Goal: Check status

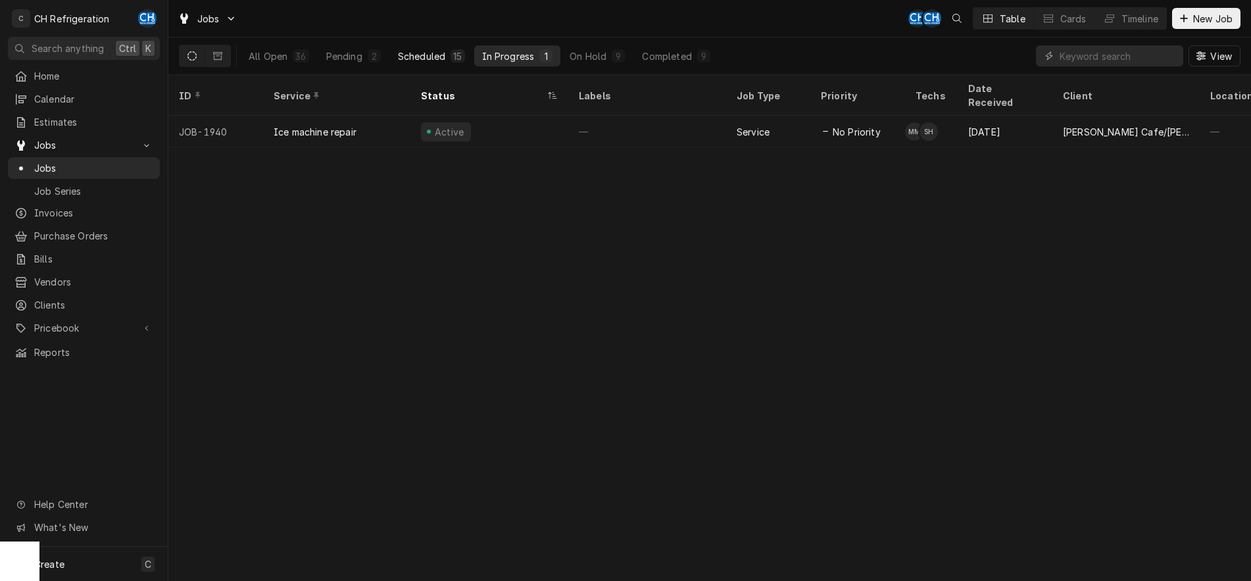
click at [430, 50] on div "Scheduled" at bounding box center [421, 56] width 47 height 14
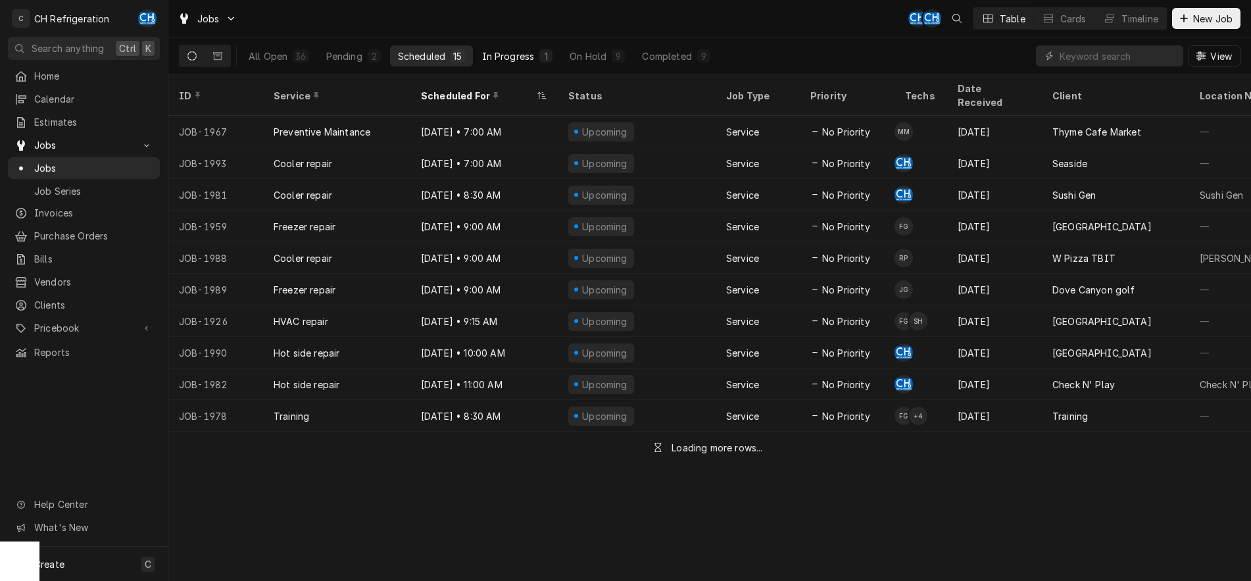
click at [501, 52] on div "In Progress" at bounding box center [508, 56] width 53 height 14
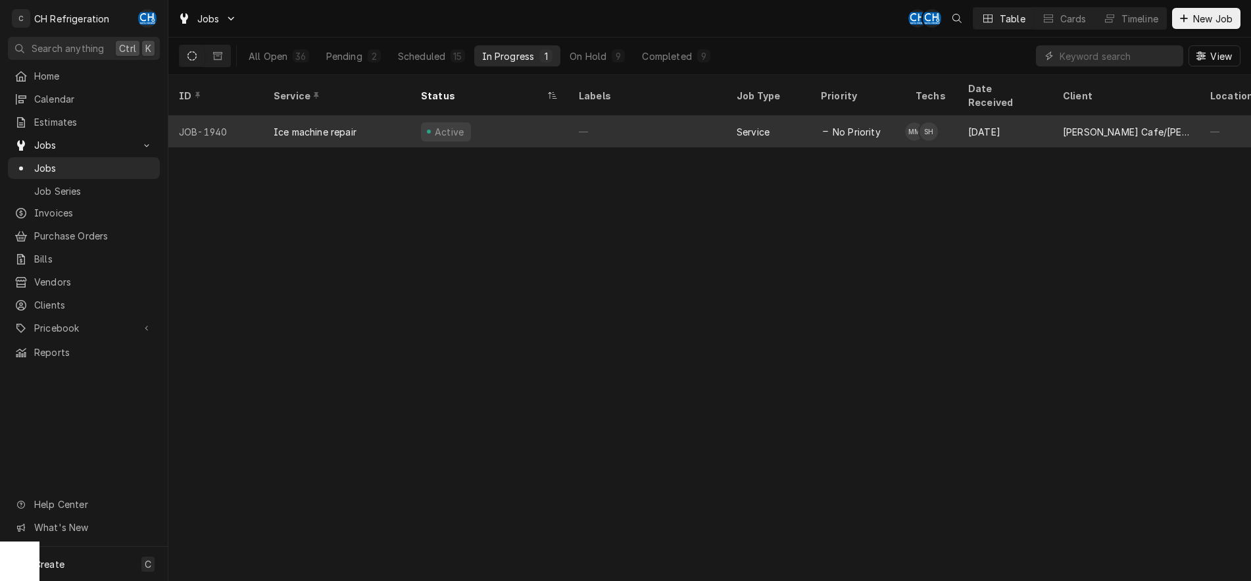
click at [701, 116] on div "—" at bounding box center [647, 132] width 158 height 32
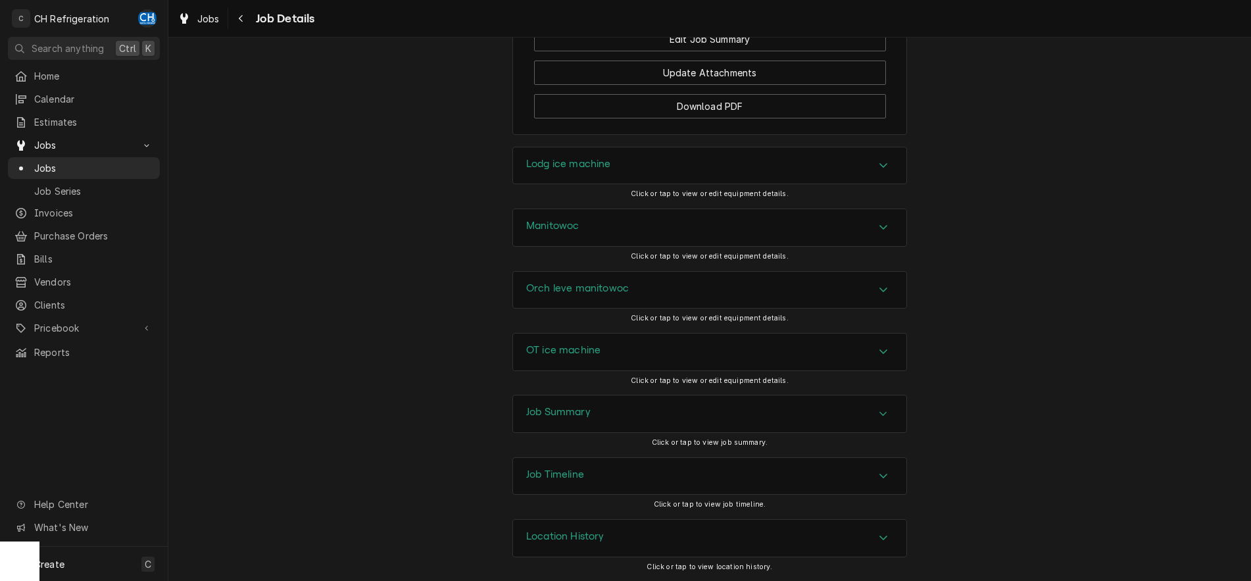
scroll to position [1690, 0]
click at [894, 411] on div "Job Summary" at bounding box center [709, 413] width 393 height 37
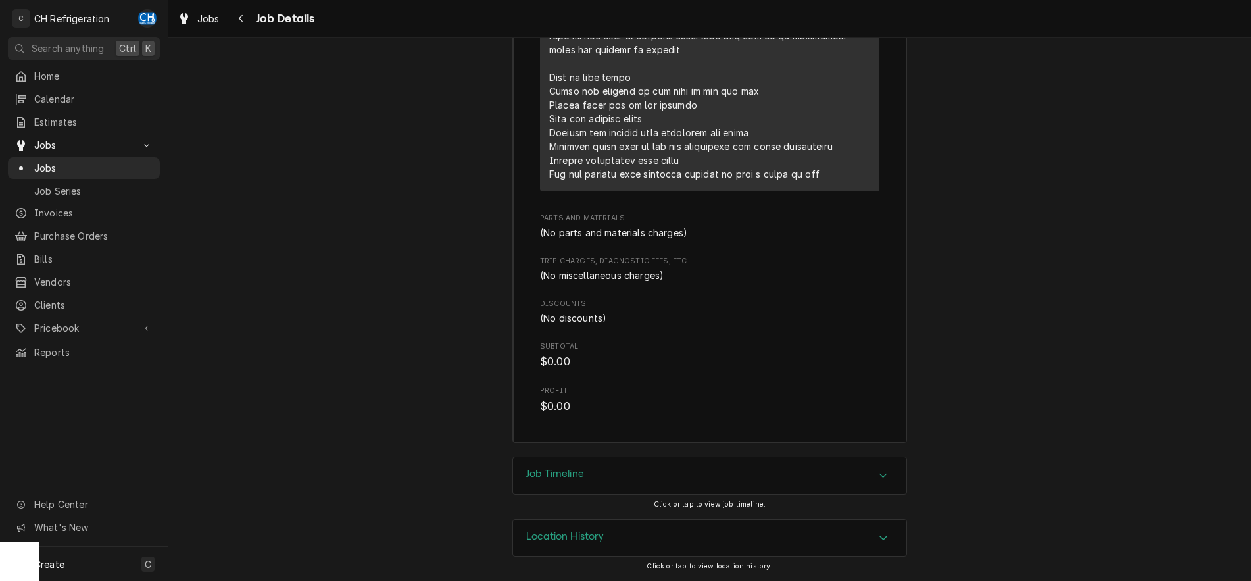
scroll to position [2075, 0]
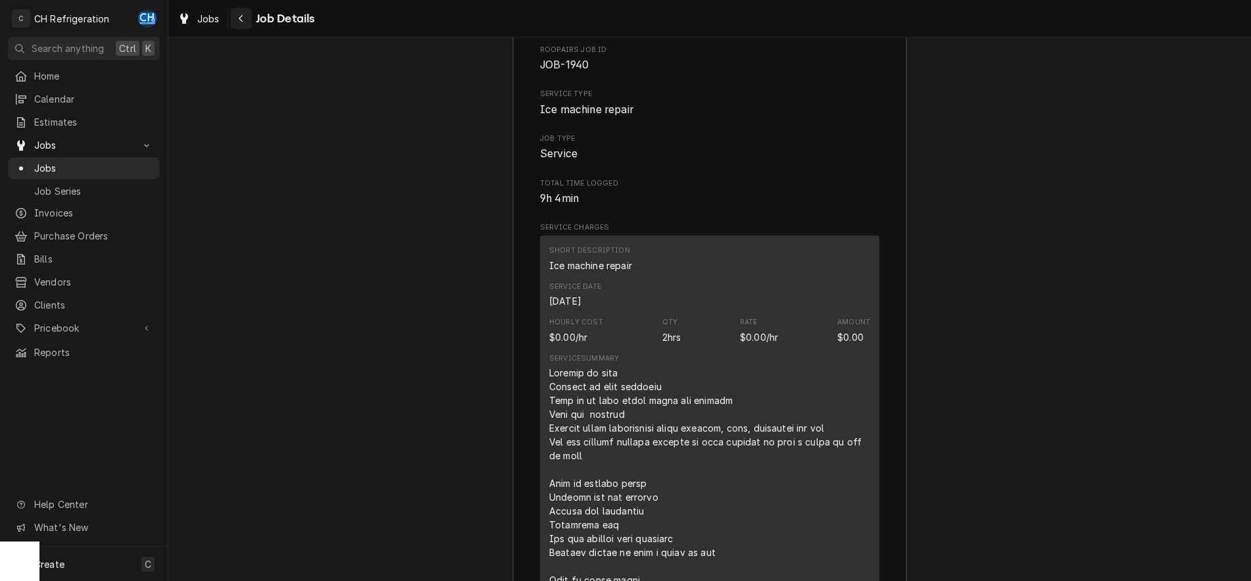
click at [241, 17] on icon "Navigate back" at bounding box center [241, 18] width 6 height 9
